Goal: Task Accomplishment & Management: Manage account settings

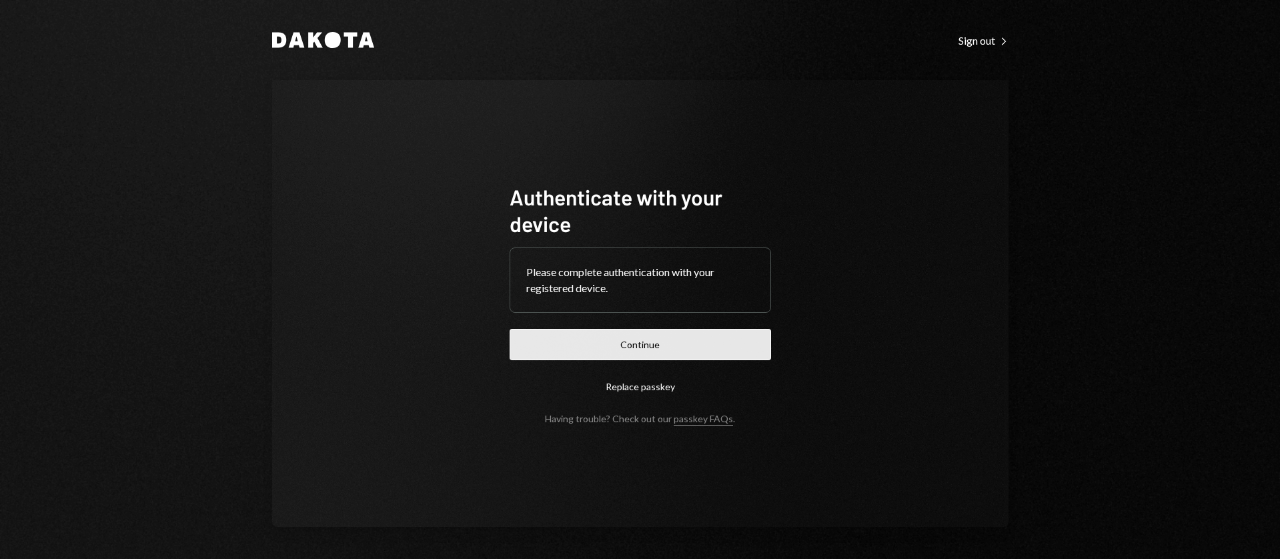
click at [611, 349] on button "Continue" at bounding box center [641, 344] width 262 height 31
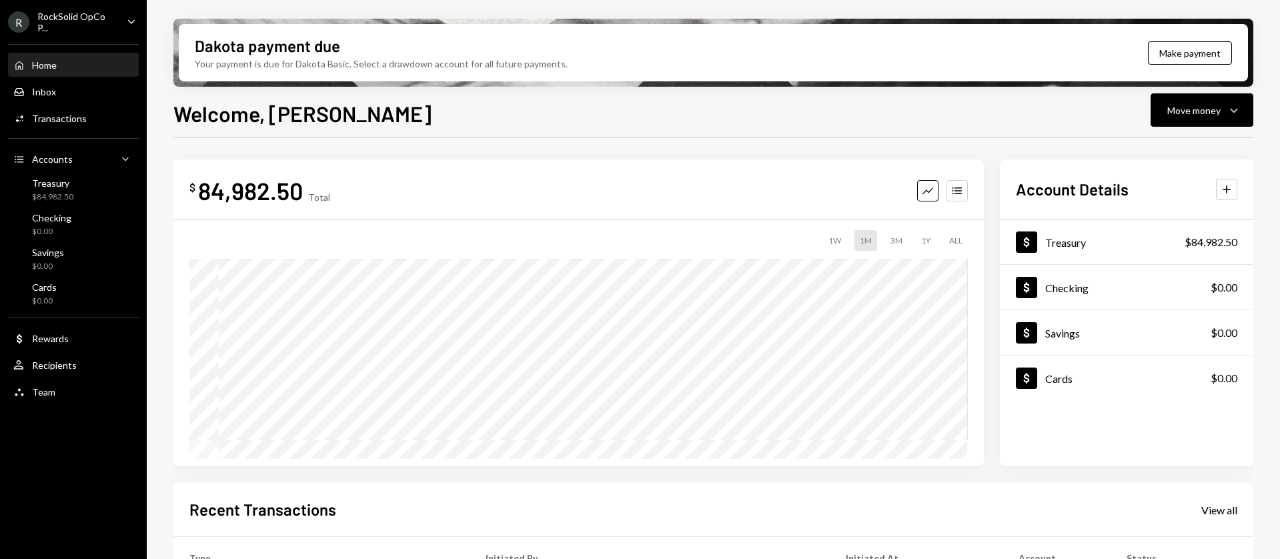
click at [141, 29] on div "R RockSolid OpCo P... Caret Down" at bounding box center [73, 22] width 147 height 23
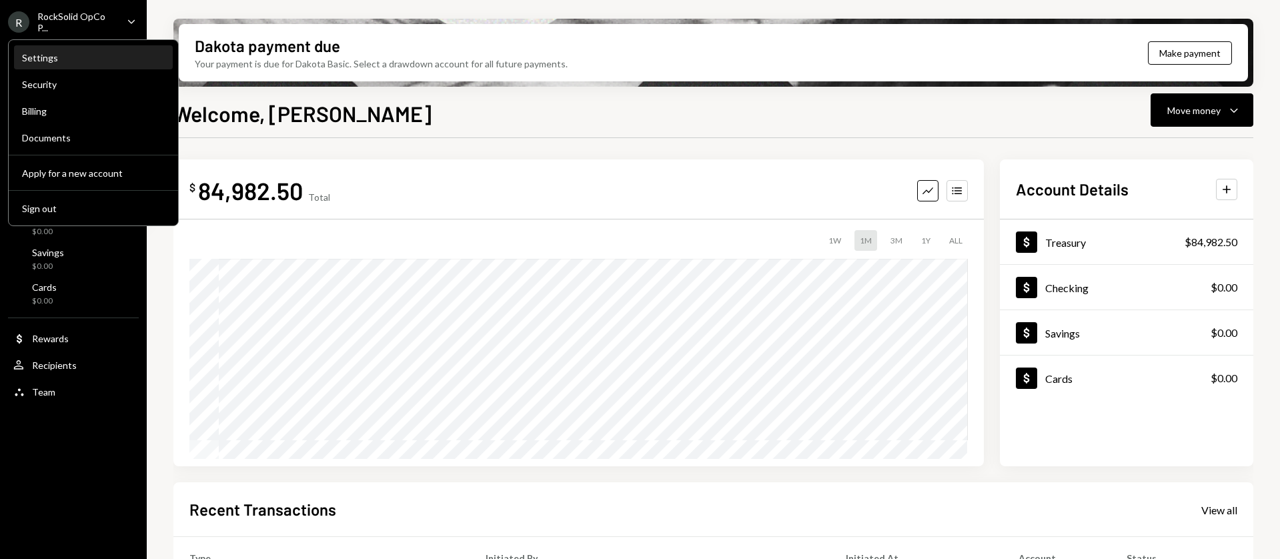
click at [60, 63] on div "Settings" at bounding box center [93, 57] width 143 height 11
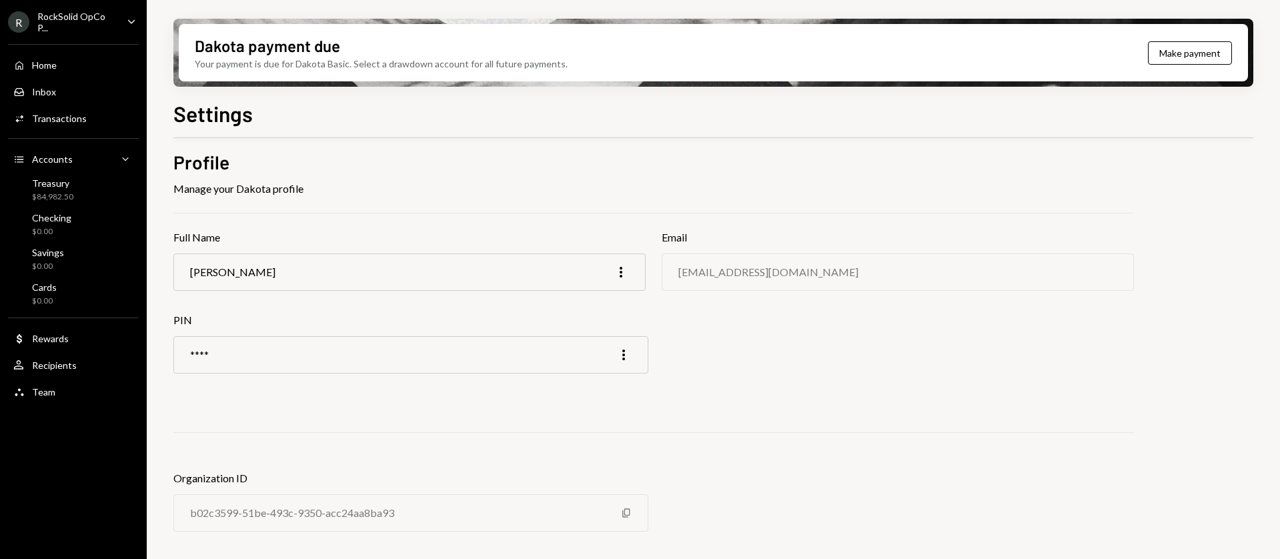
scroll to position [15, 0]
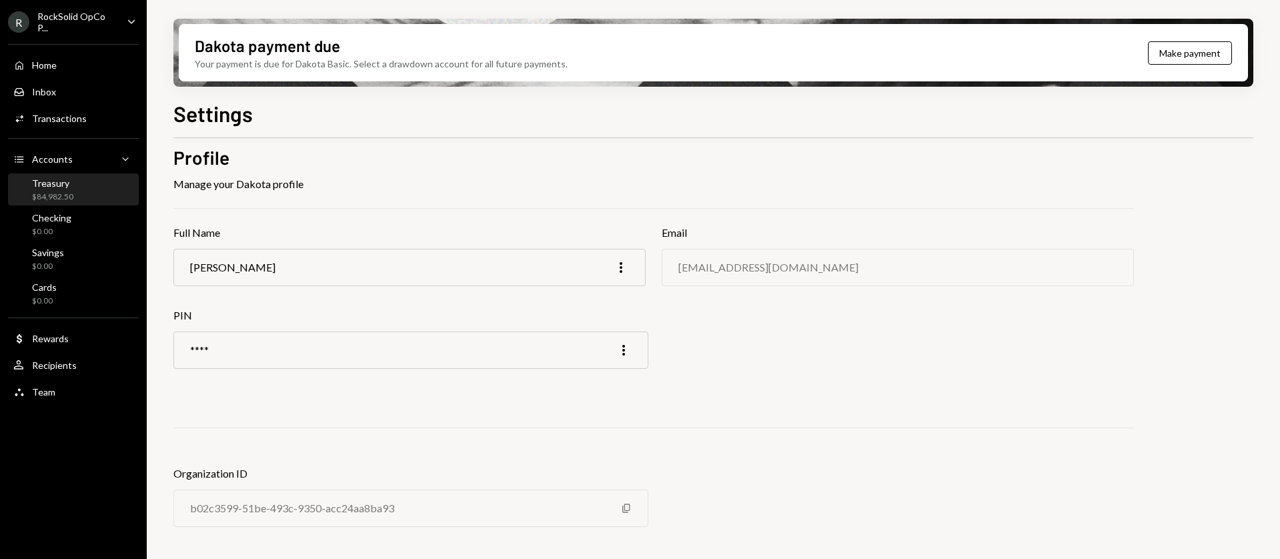
click at [61, 181] on div "Treasury" at bounding box center [52, 182] width 41 height 11
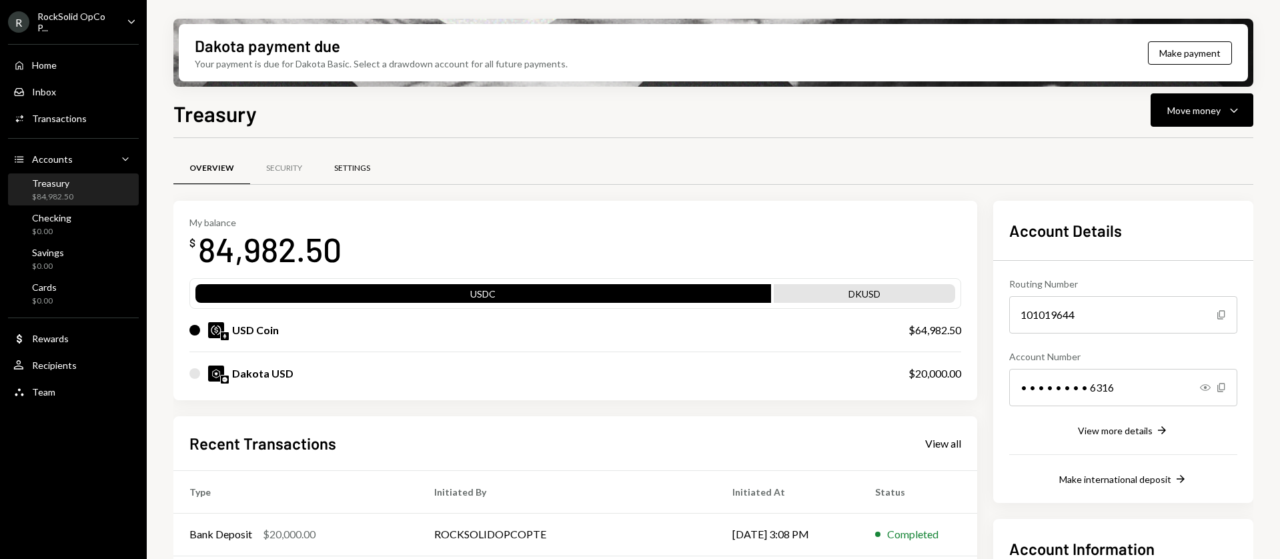
click at [335, 166] on div "Settings" at bounding box center [352, 168] width 36 height 11
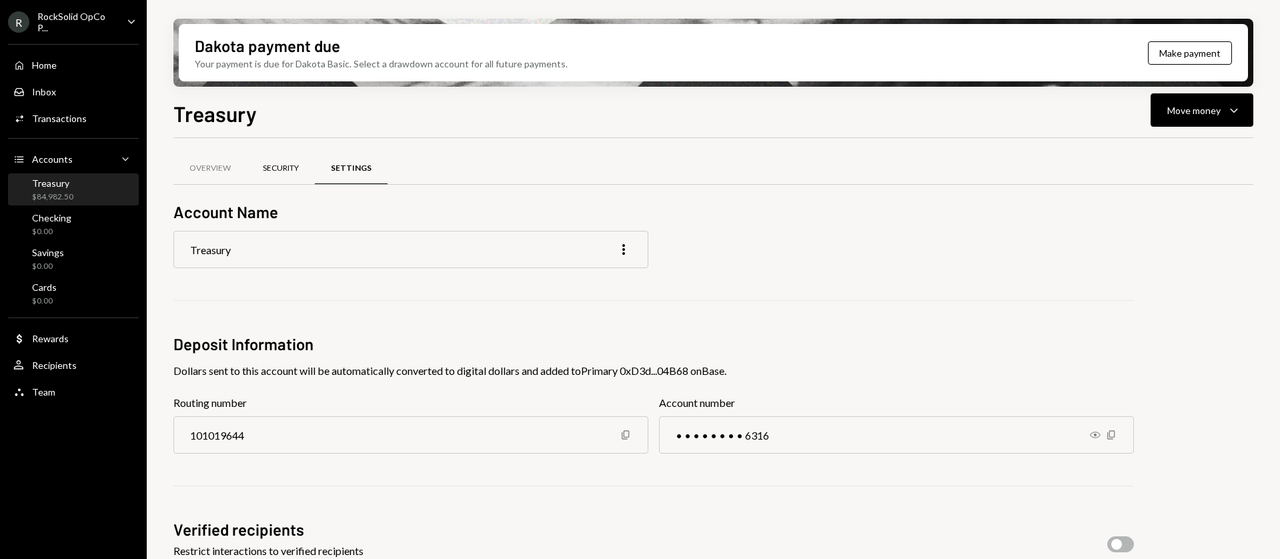
click at [281, 167] on div "Security" at bounding box center [281, 168] width 36 height 11
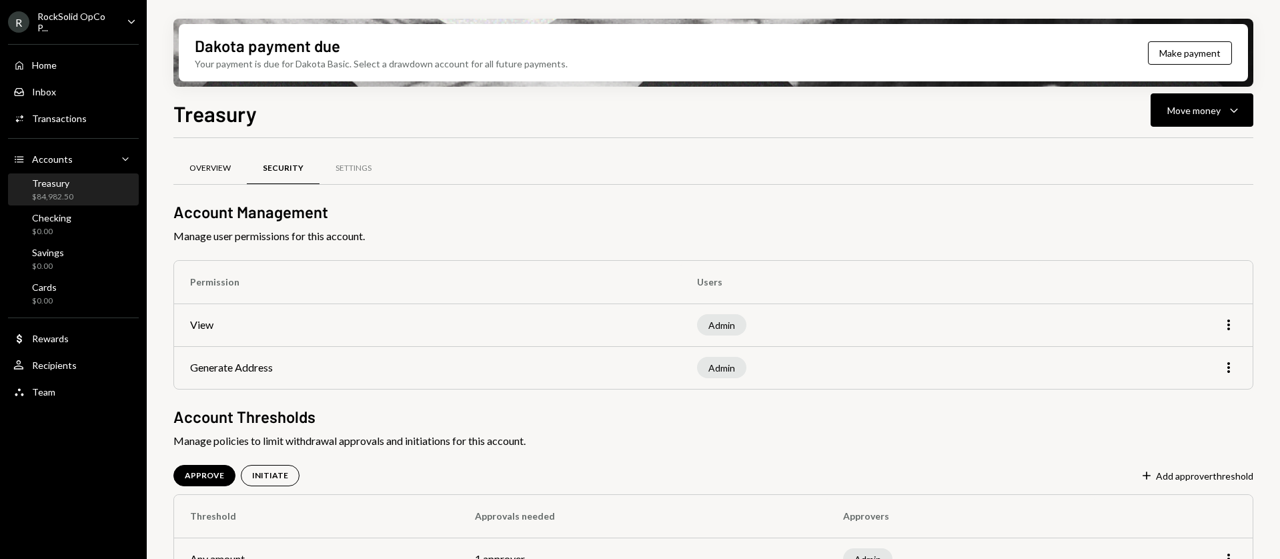
click at [210, 165] on div "Overview" at bounding box center [209, 168] width 41 height 11
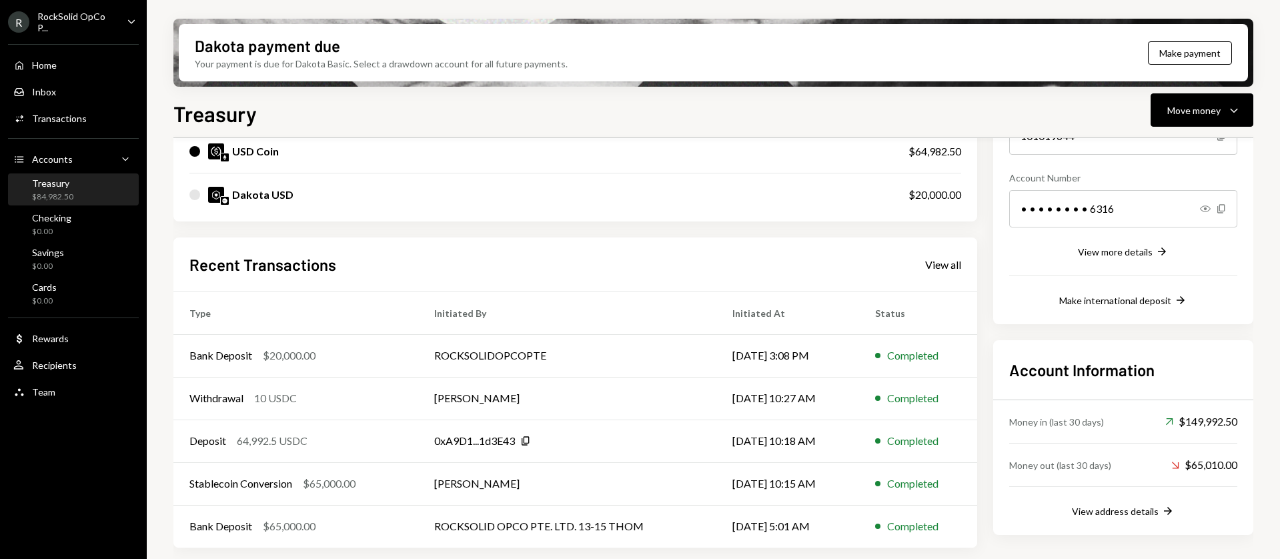
scroll to position [24, 0]
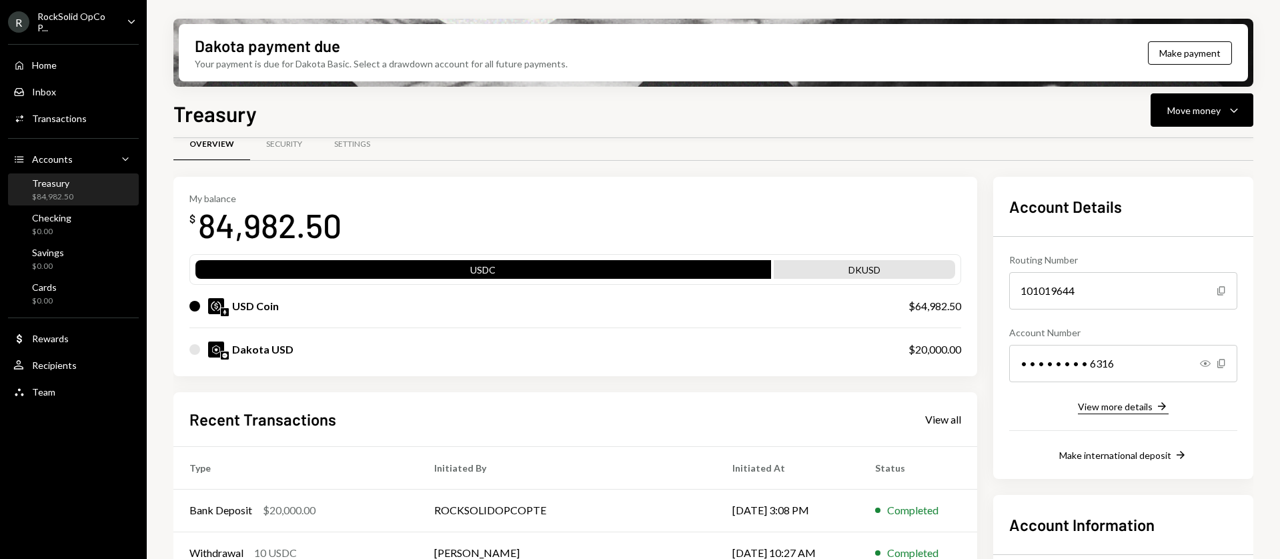
click at [1144, 408] on div "View more details" at bounding box center [1115, 406] width 75 height 11
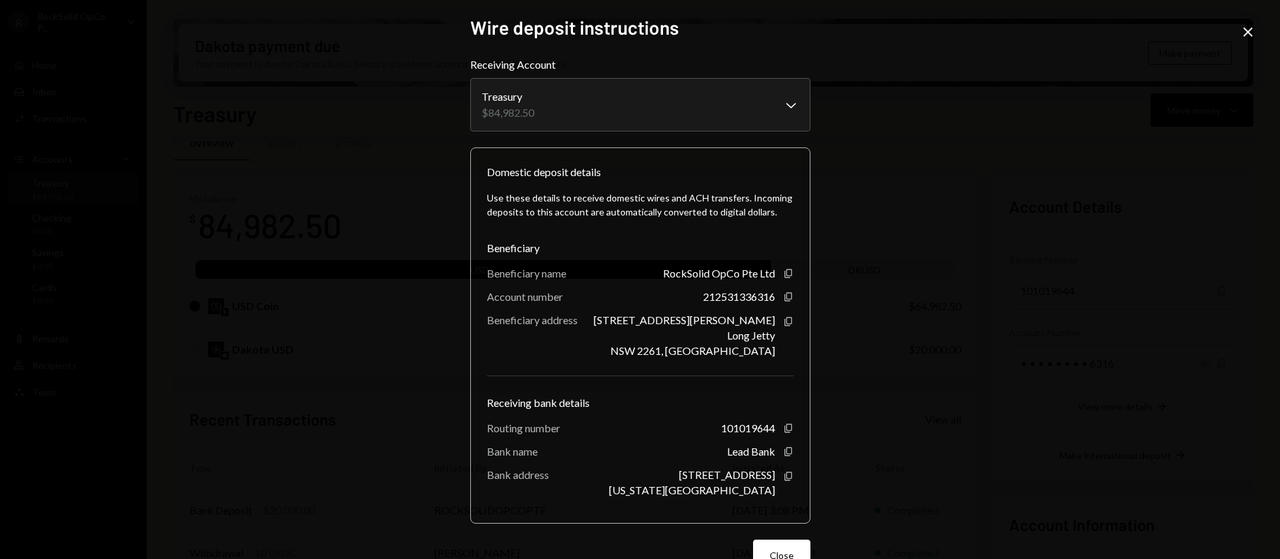
scroll to position [36, 0]
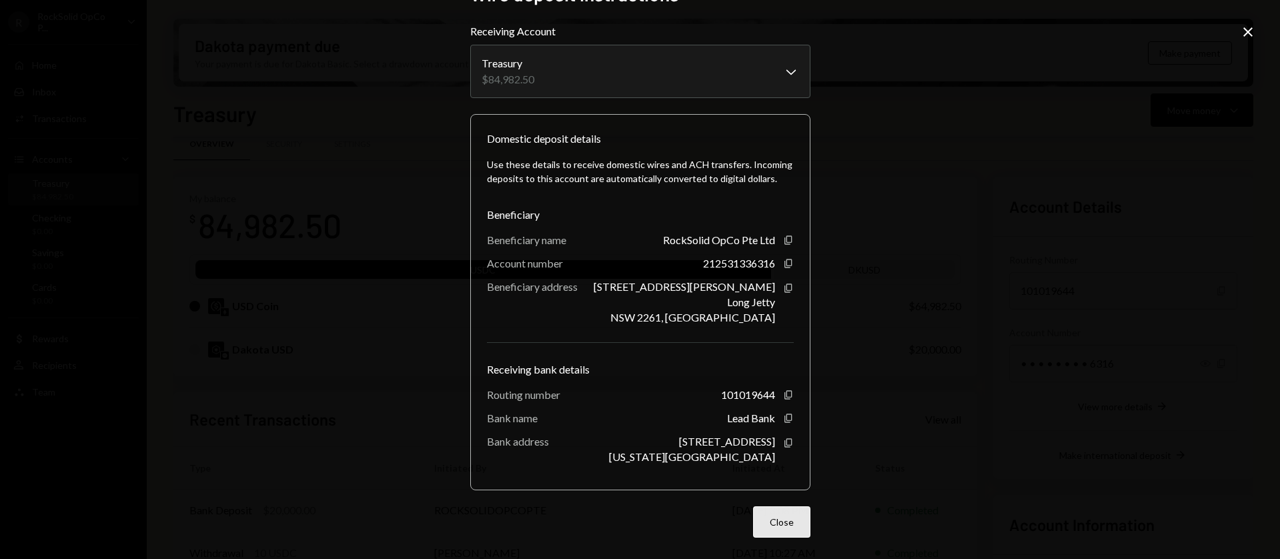
click at [777, 513] on button "Close" at bounding box center [781, 521] width 57 height 31
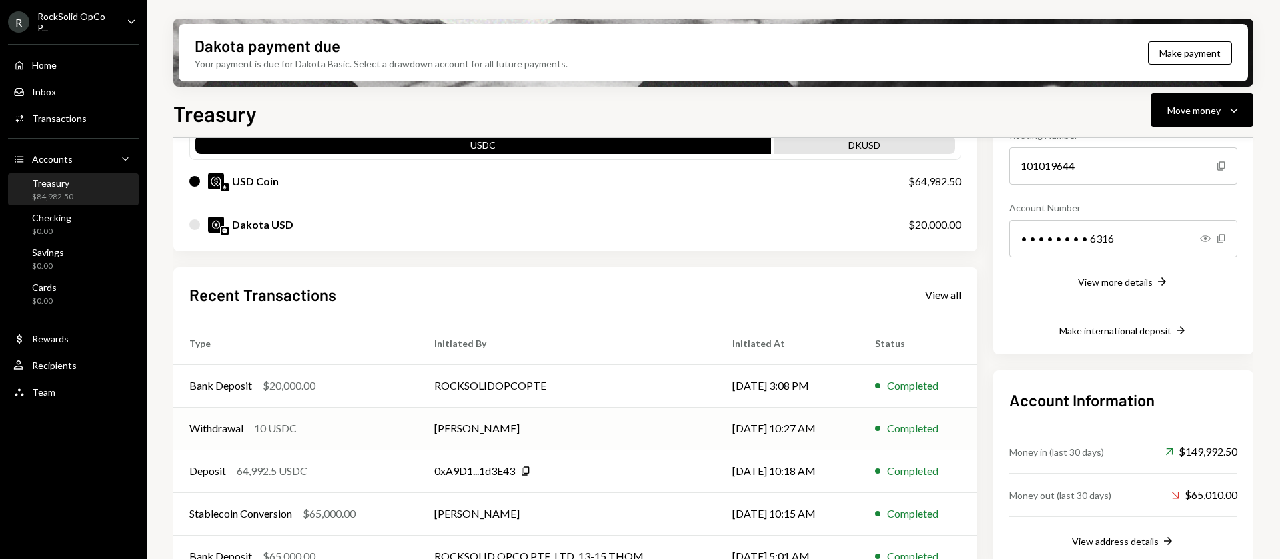
scroll to position [179, 0]
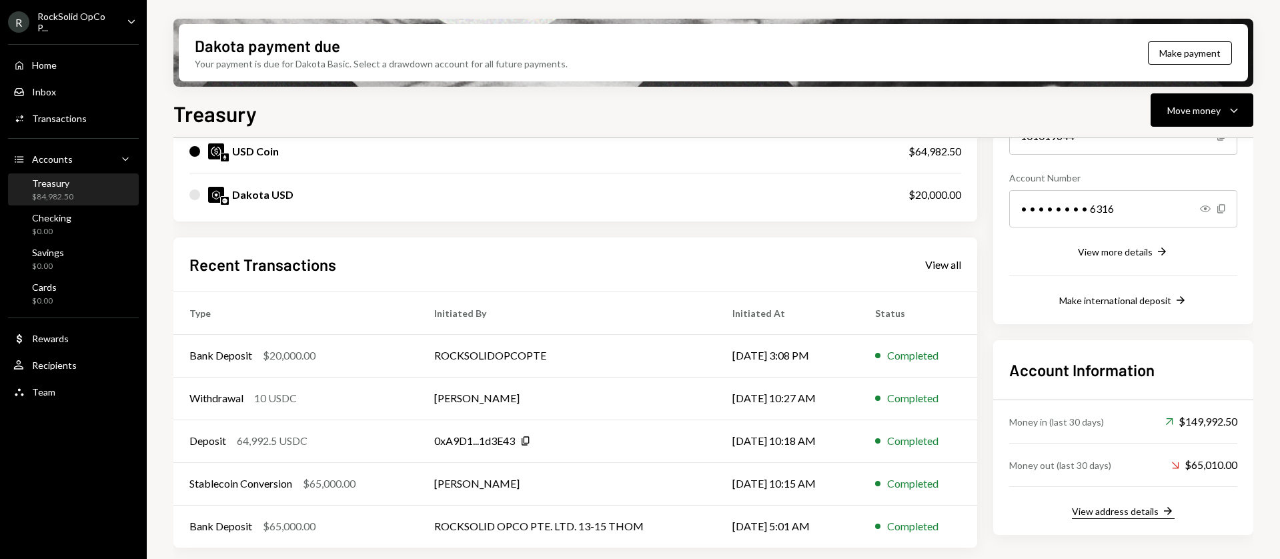
click at [1096, 515] on div "View address details" at bounding box center [1115, 511] width 87 height 11
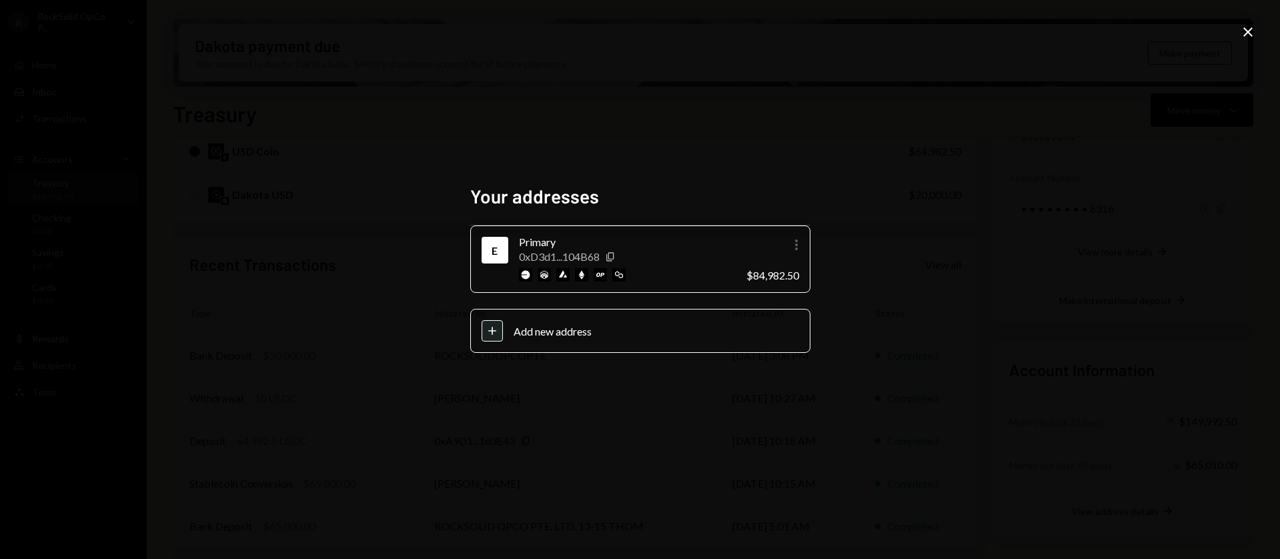
click at [797, 244] on icon "button" at bounding box center [796, 245] width 3 height 11
click at [774, 270] on div "Edit" at bounding box center [766, 273] width 67 height 23
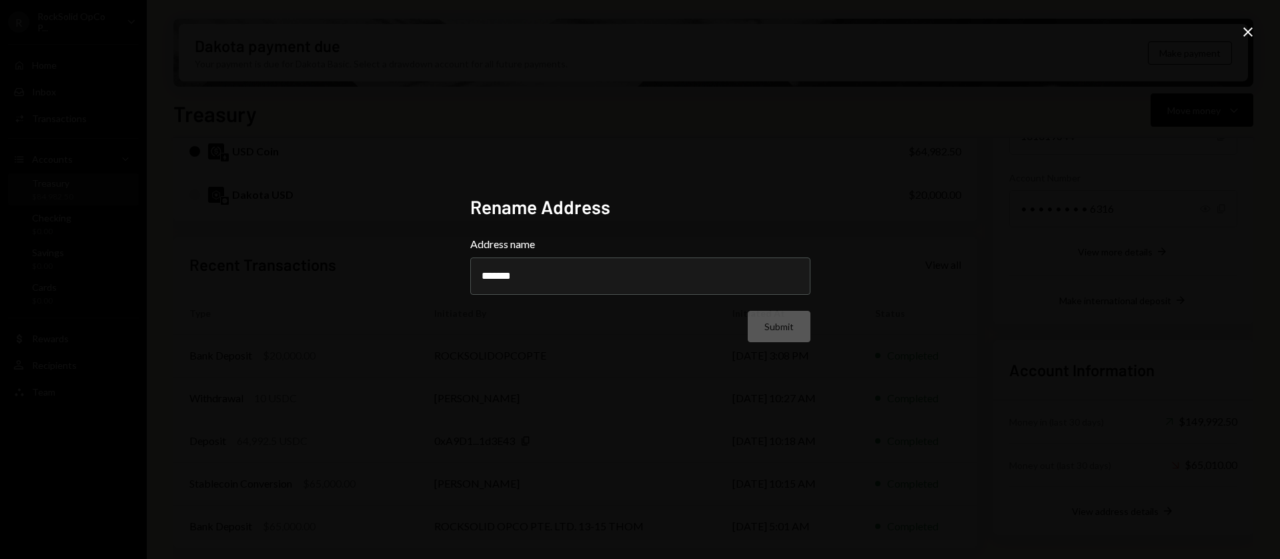
click at [1242, 27] on icon "Close" at bounding box center [1248, 32] width 16 height 16
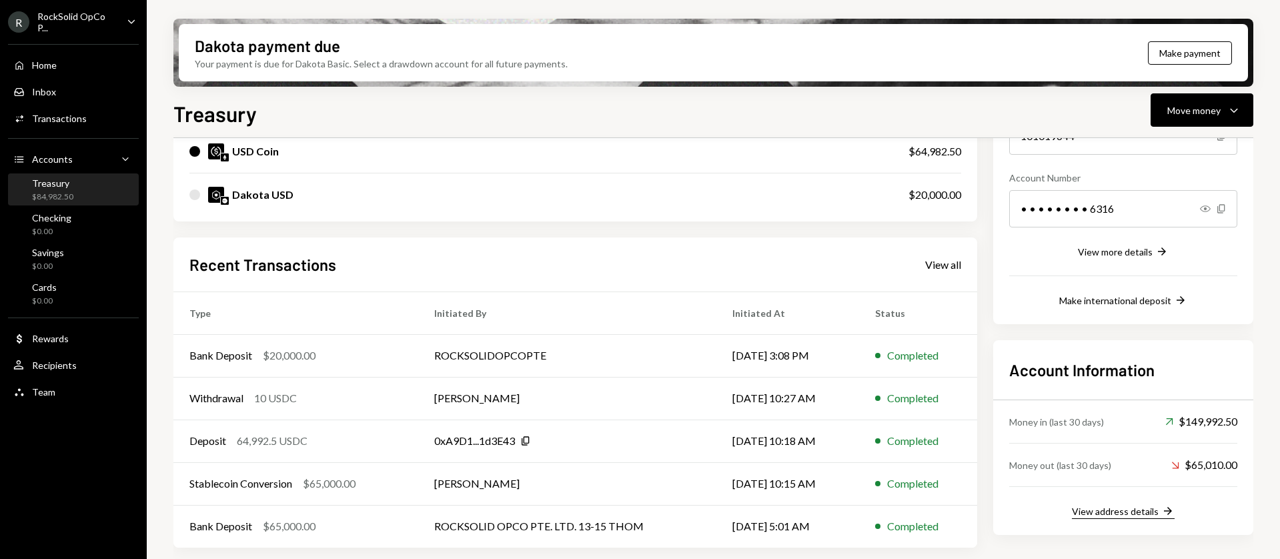
click at [1112, 510] on div "View address details" at bounding box center [1115, 511] width 87 height 11
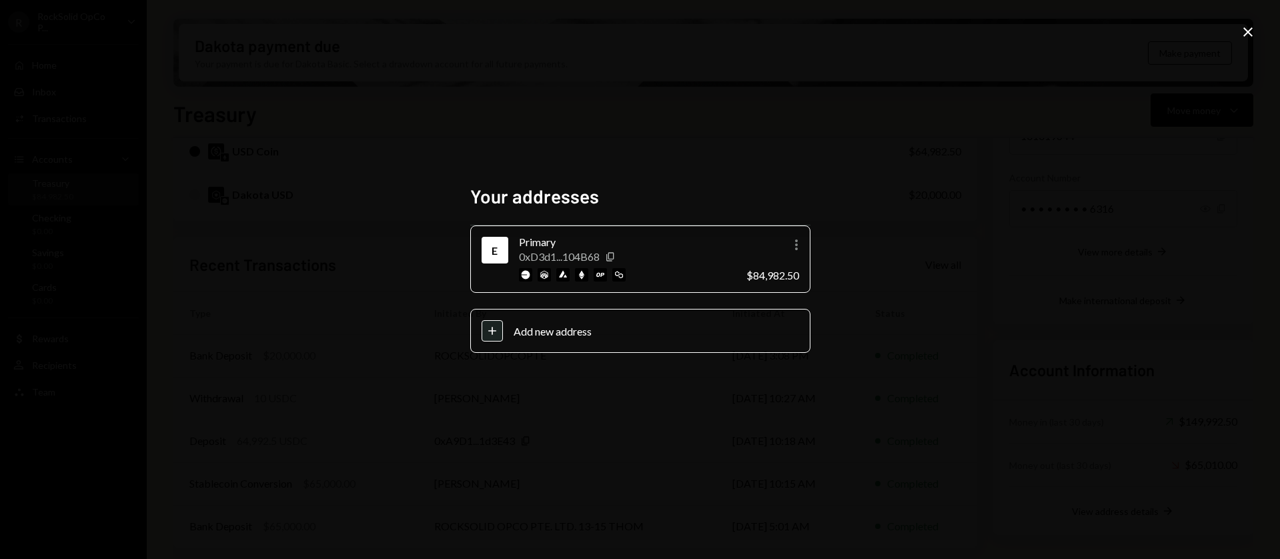
click at [1241, 38] on icon "Close" at bounding box center [1248, 32] width 16 height 16
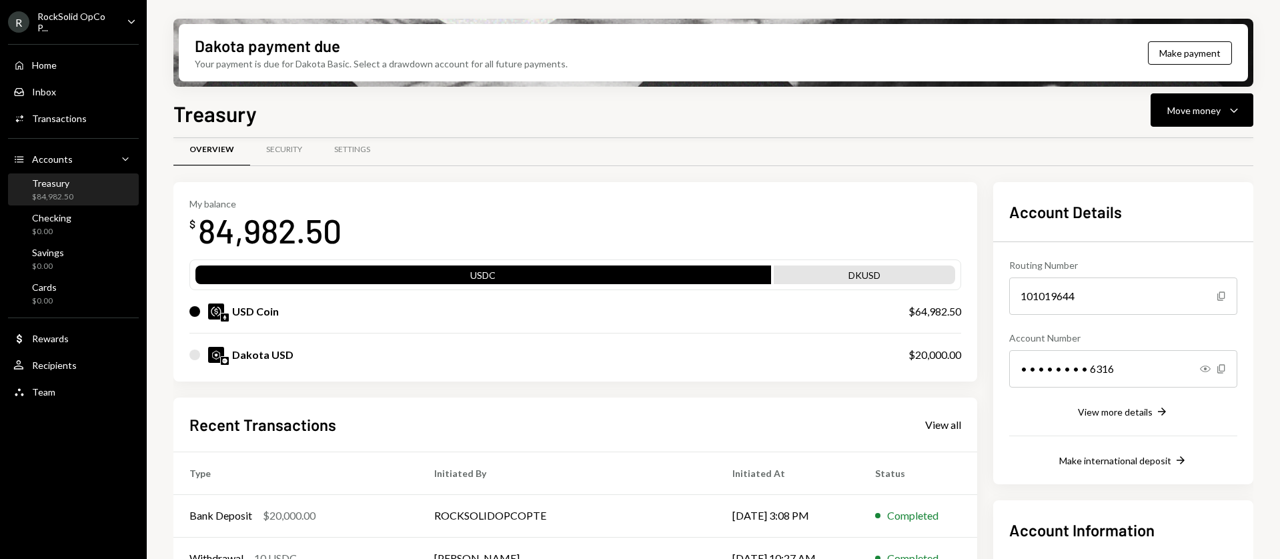
scroll to position [0, 0]
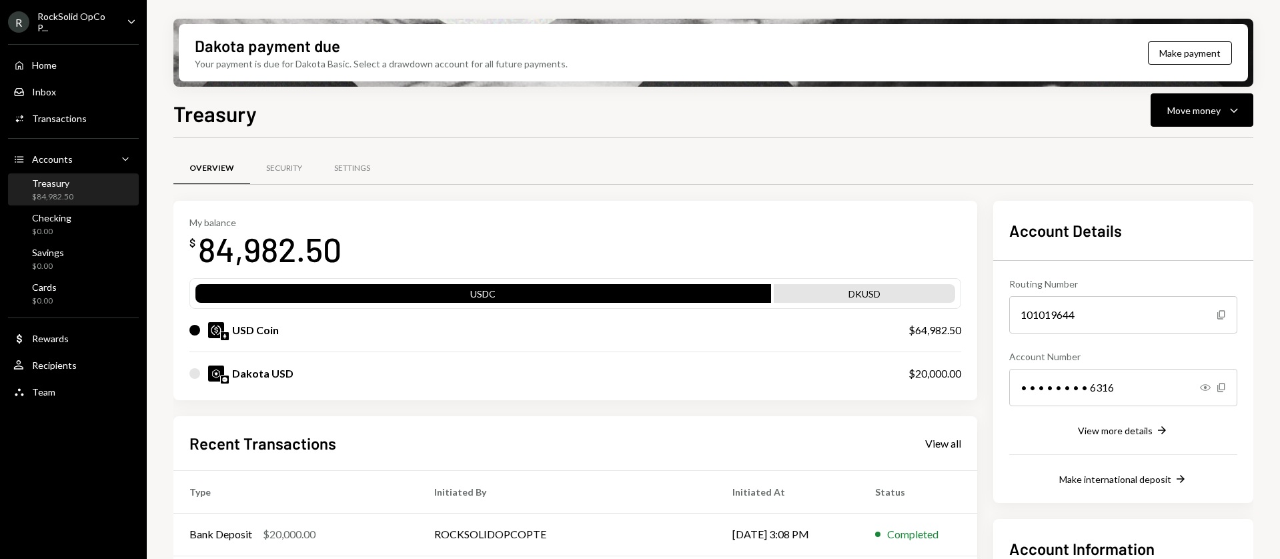
click at [798, 294] on div "DKUSD" at bounding box center [864, 296] width 181 height 19
click at [252, 334] on div "USD Coin" at bounding box center [255, 330] width 47 height 16
drag, startPoint x: 196, startPoint y: 330, endPoint x: 201, endPoint y: 364, distance: 34.3
click at [196, 330] on div at bounding box center [194, 330] width 11 height 11
click at [201, 368] on div "Dakota USD" at bounding box center [535, 374] width 693 height 16
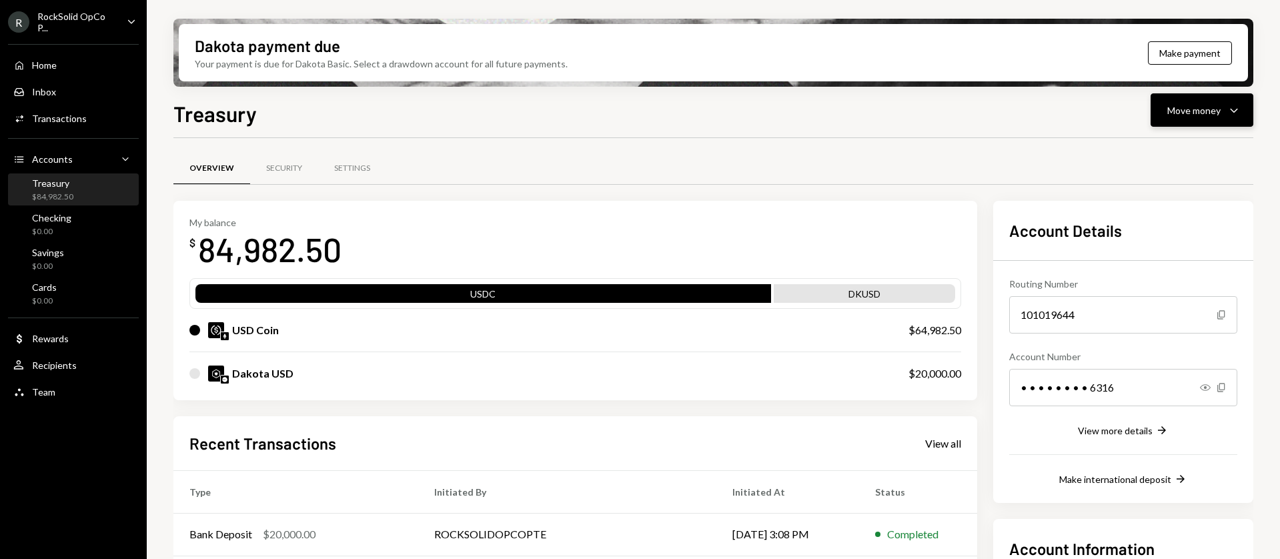
click at [1202, 109] on div "Move money" at bounding box center [1194, 110] width 53 height 14
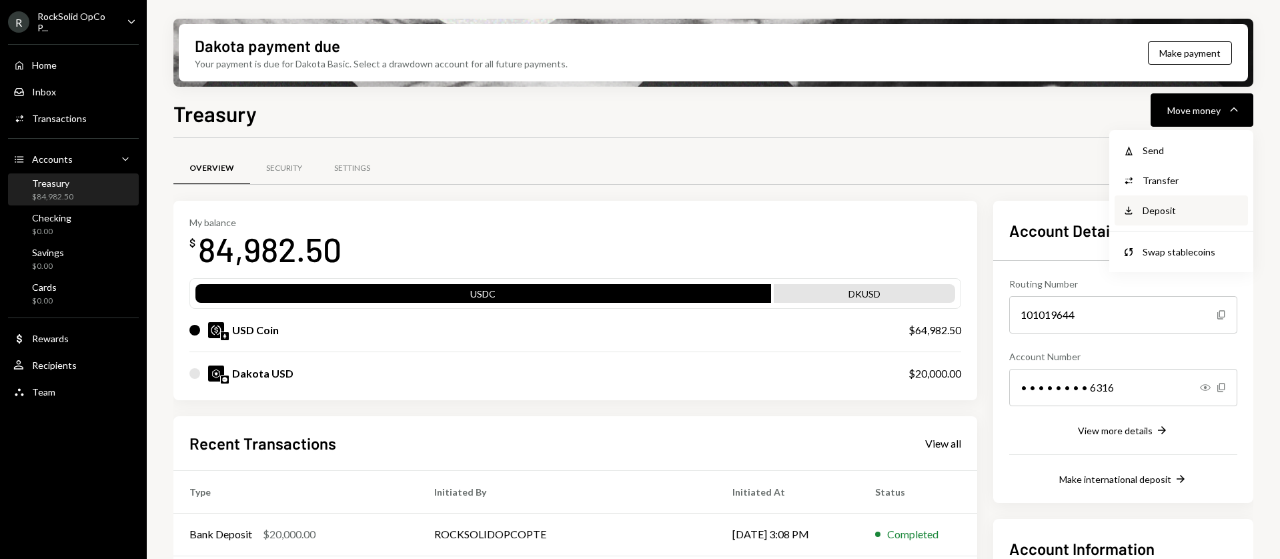
click at [1166, 218] on div "Deposit Deposit" at bounding box center [1181, 211] width 133 height 30
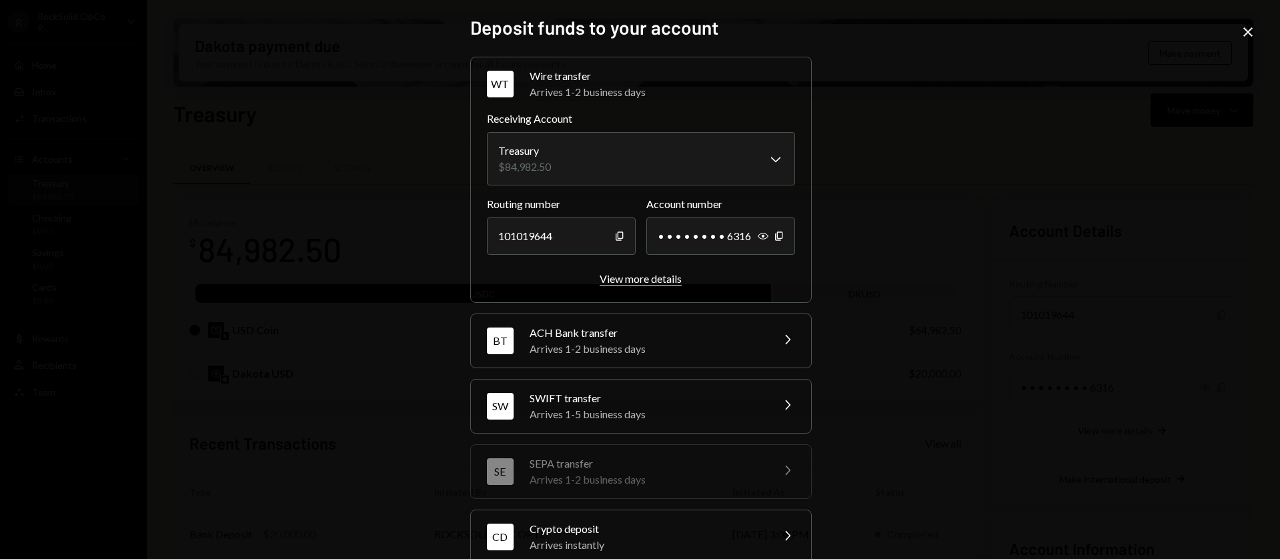
click at [669, 279] on div "View more details" at bounding box center [641, 278] width 82 height 13
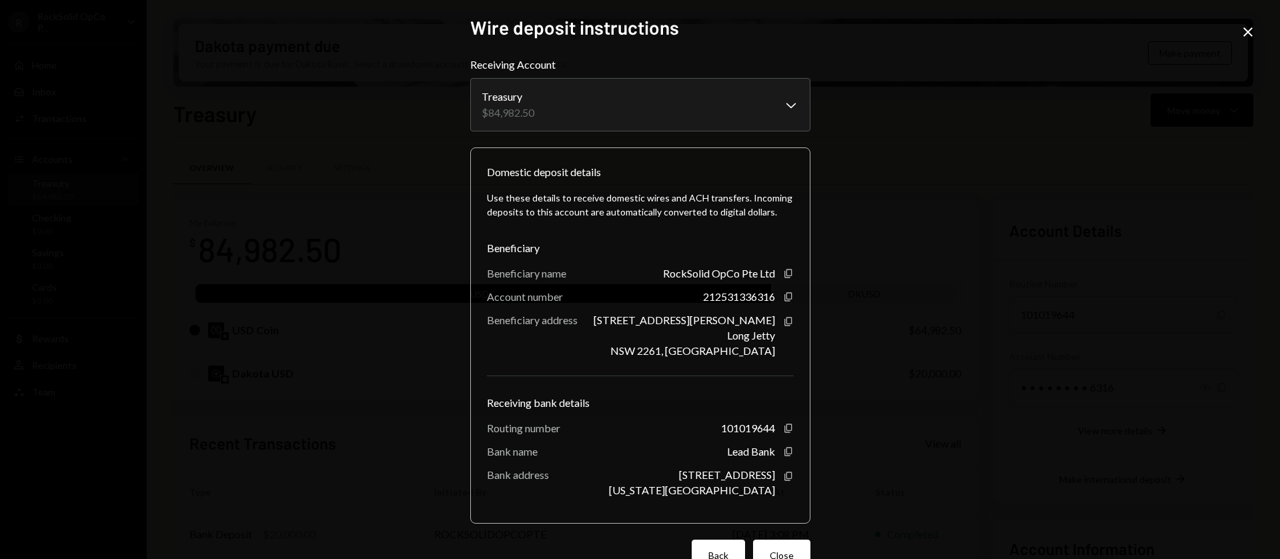
click at [718, 546] on button "Back" at bounding box center [718, 555] width 53 height 31
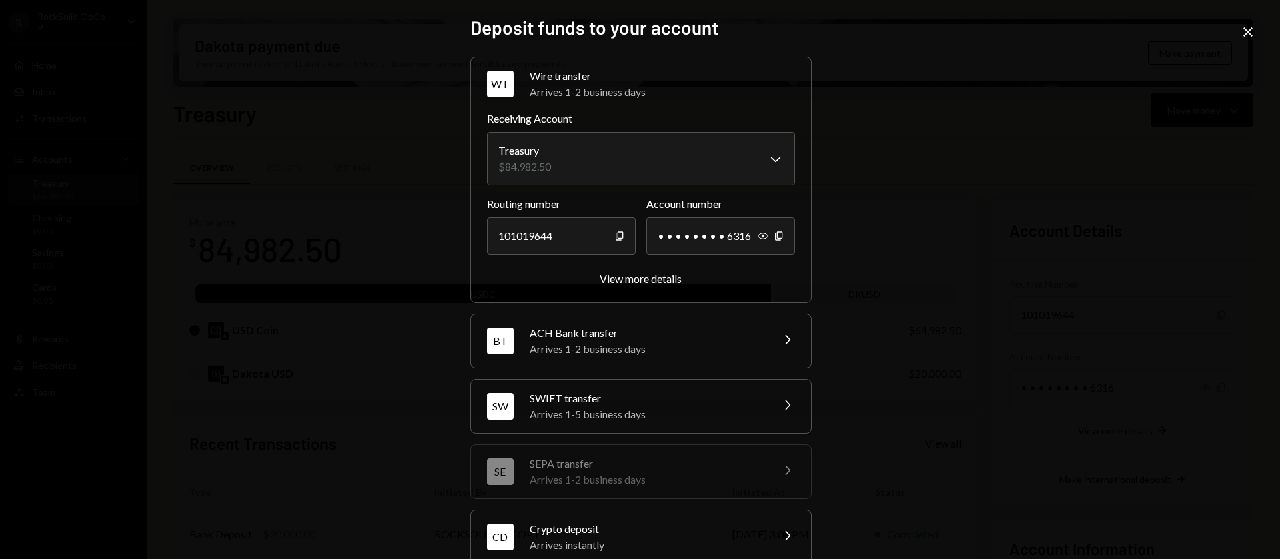
scroll to position [91, 0]
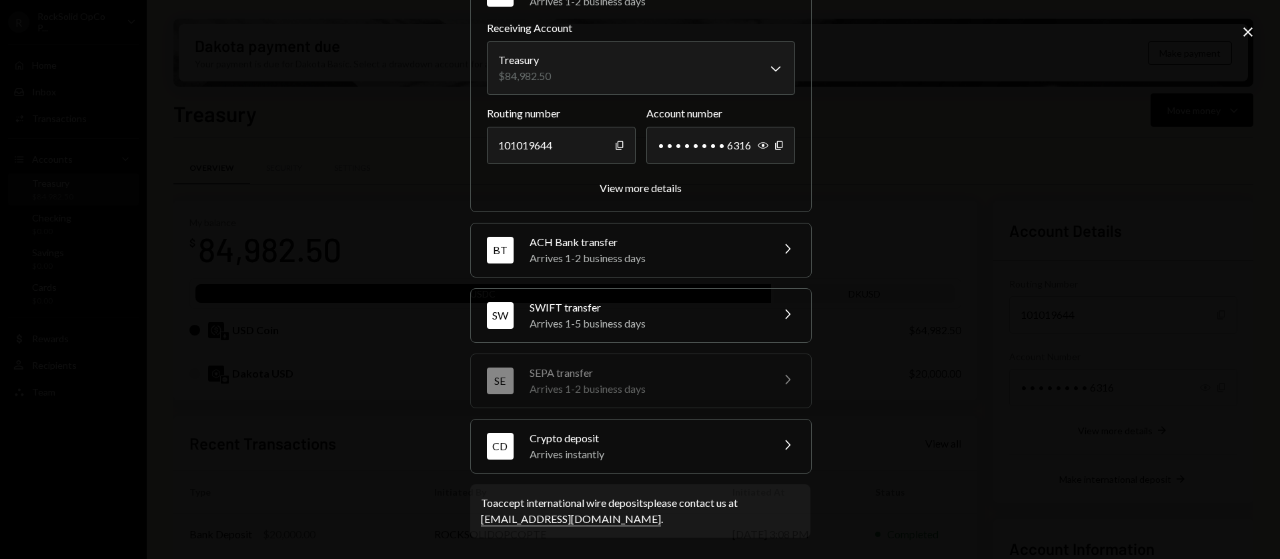
click at [625, 464] on div "CD Crypto deposit Arrives instantly Chevron Right" at bounding box center [641, 446] width 340 height 53
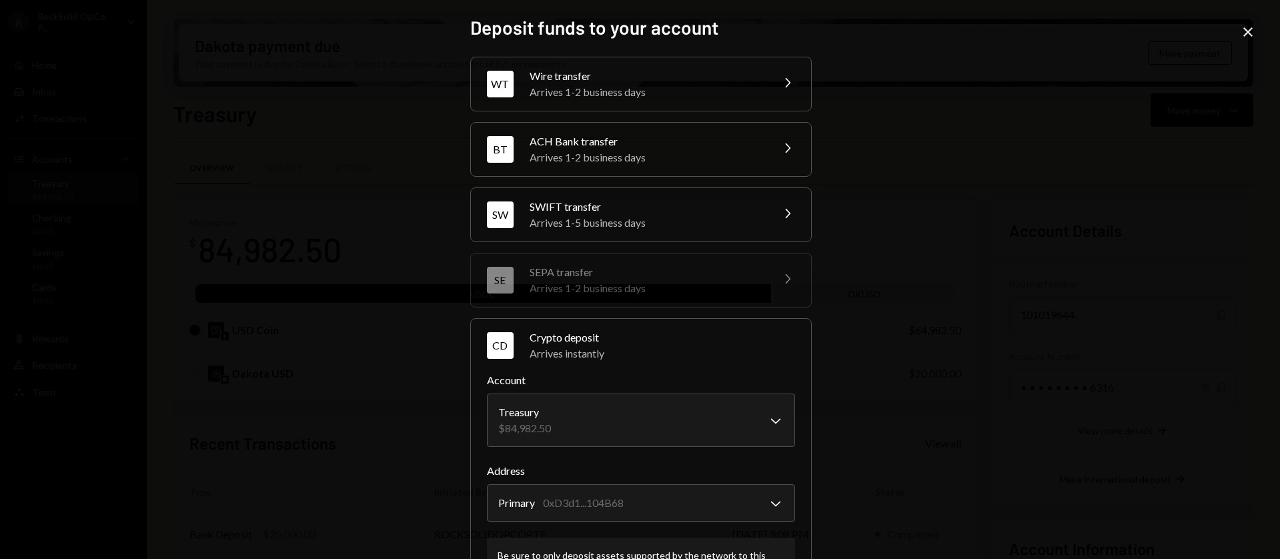
scroll to position [74, 0]
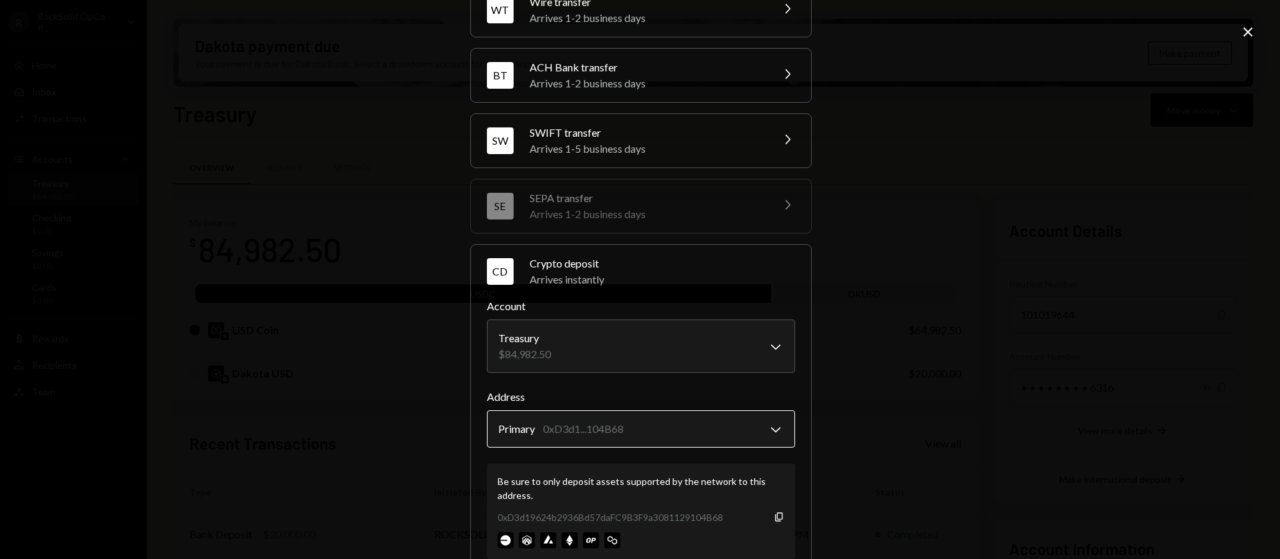
click at [642, 434] on body "R RockSolid OpCo P... Caret Down Home Home Inbox Inbox Activities Transactions …" at bounding box center [640, 279] width 1280 height 559
click at [835, 420] on div "**********" at bounding box center [640, 279] width 1280 height 559
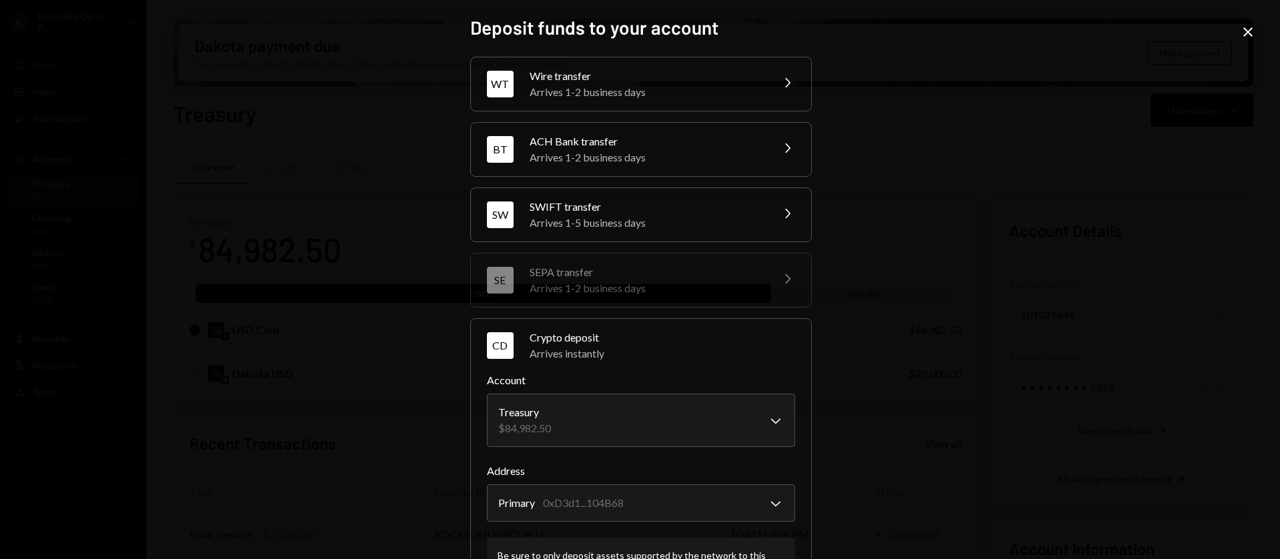
click at [1255, 31] on icon "Close" at bounding box center [1248, 32] width 16 height 16
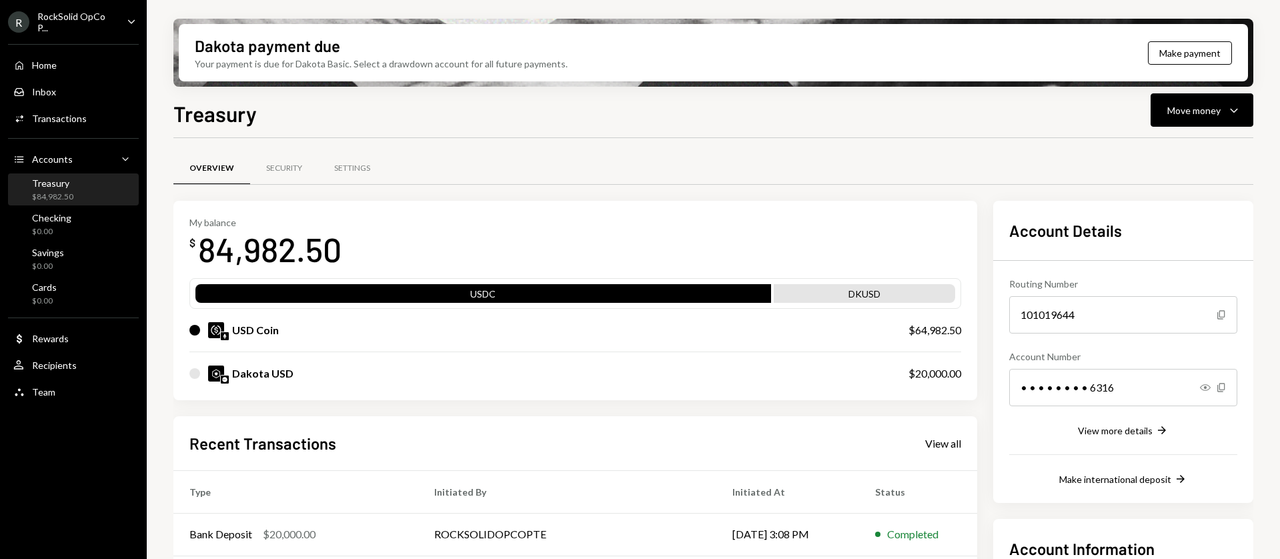
click at [129, 20] on icon "Main" at bounding box center [131, 21] width 7 height 4
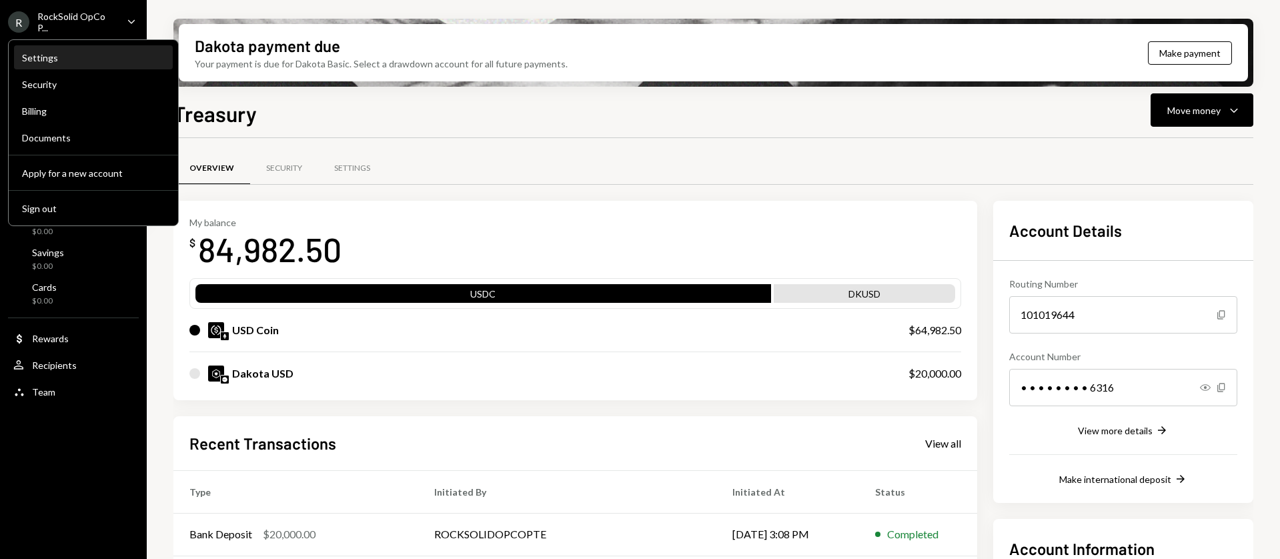
click at [64, 56] on div "Settings" at bounding box center [93, 57] width 143 height 11
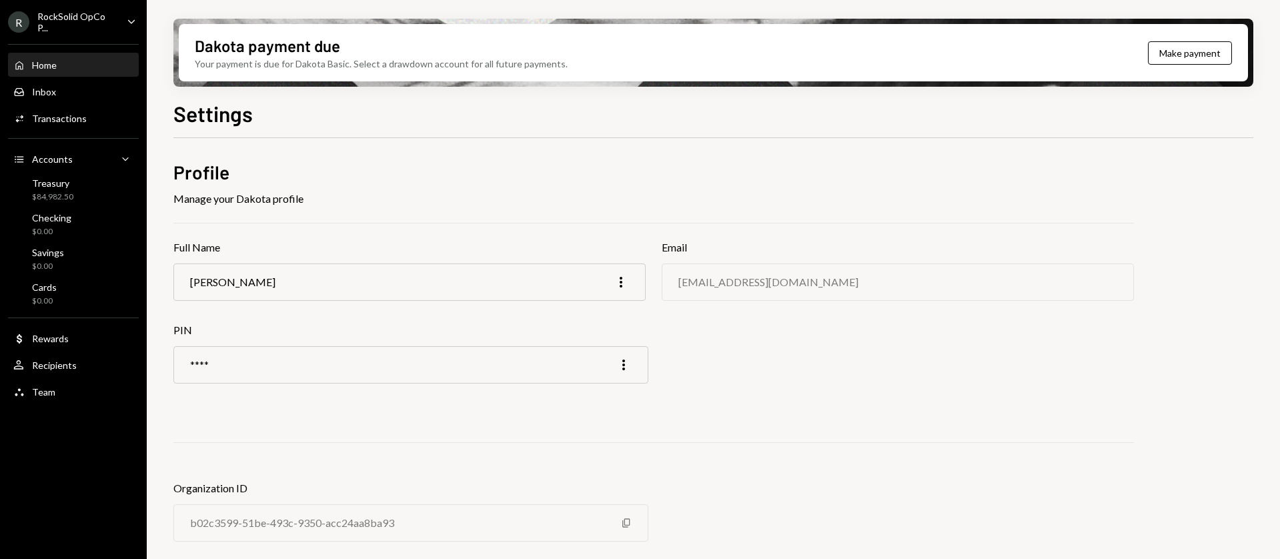
click at [45, 63] on div "Home" at bounding box center [44, 64] width 25 height 11
